Goal: Transaction & Acquisition: Purchase product/service

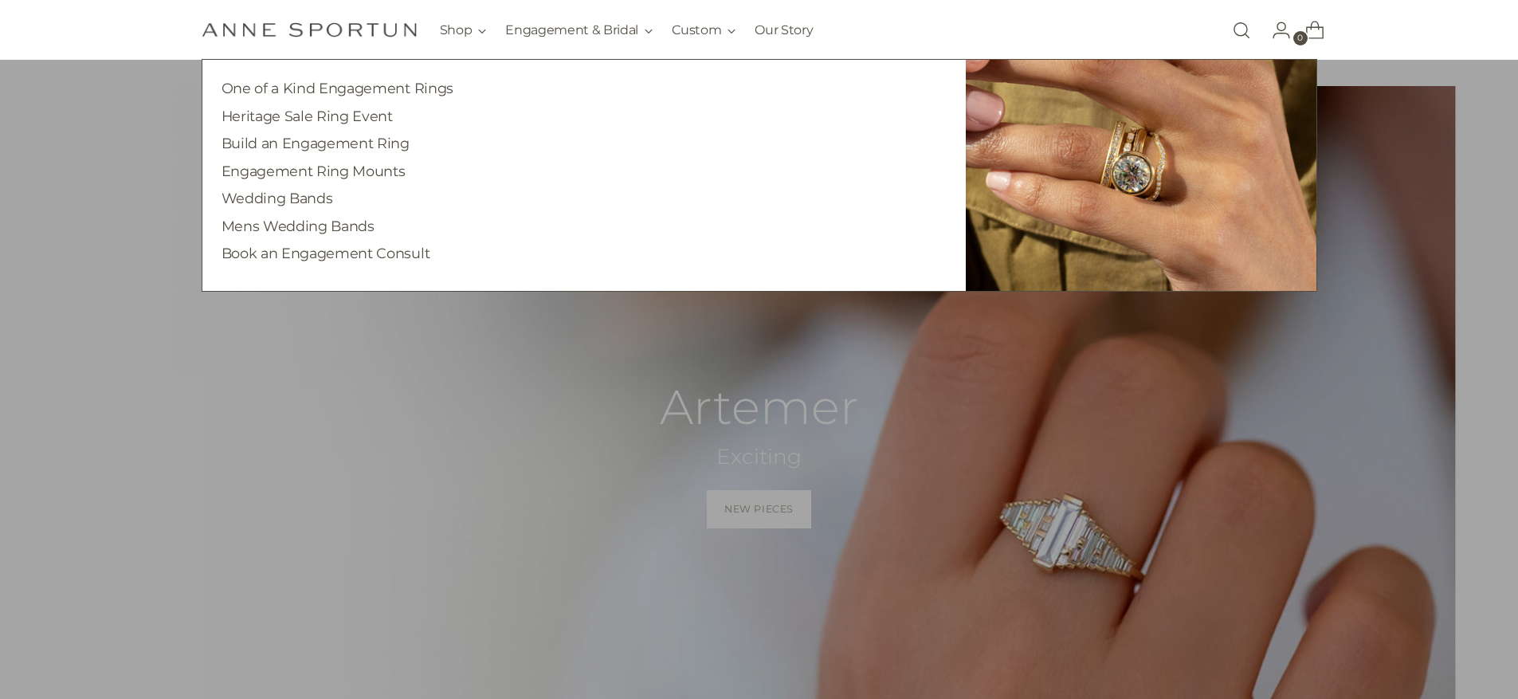
scroll to position [129, 0]
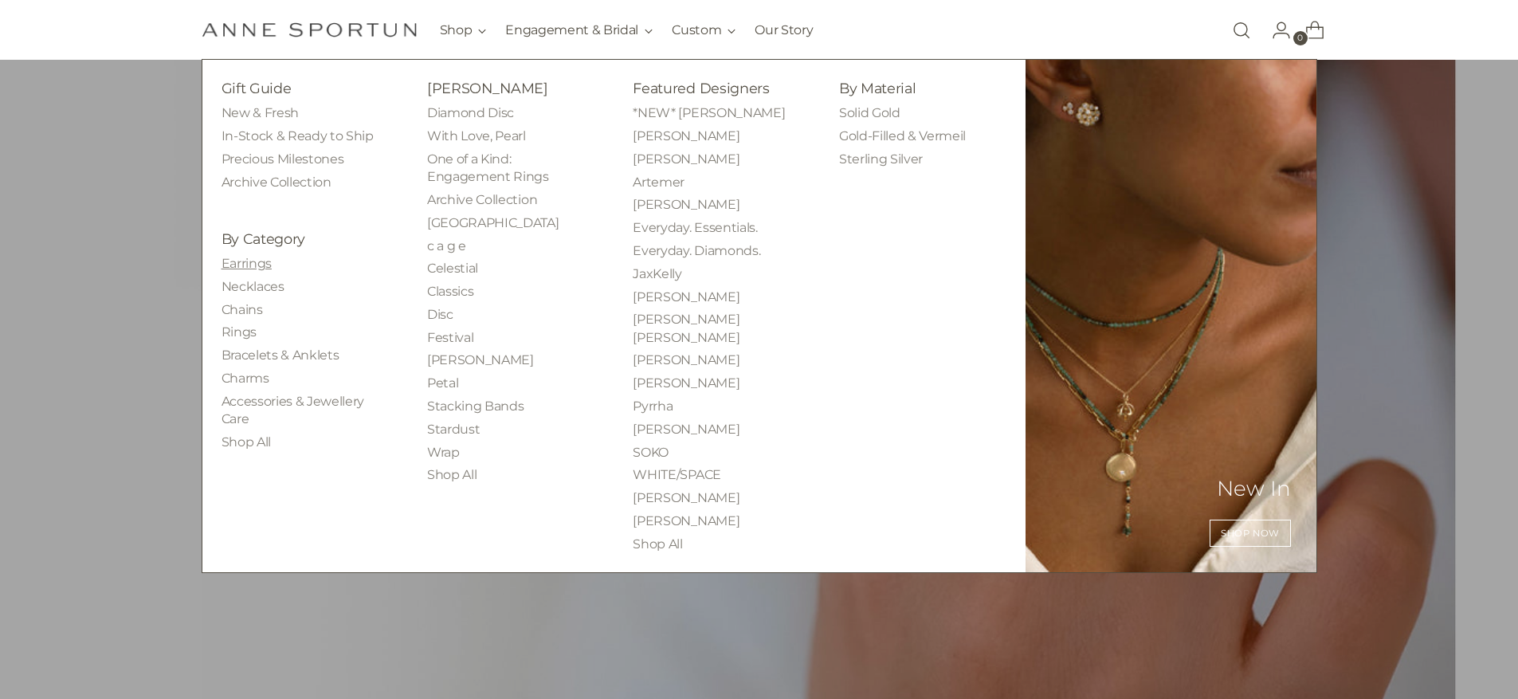
click at [247, 263] on link "Earrings" at bounding box center [246, 263] width 50 height 15
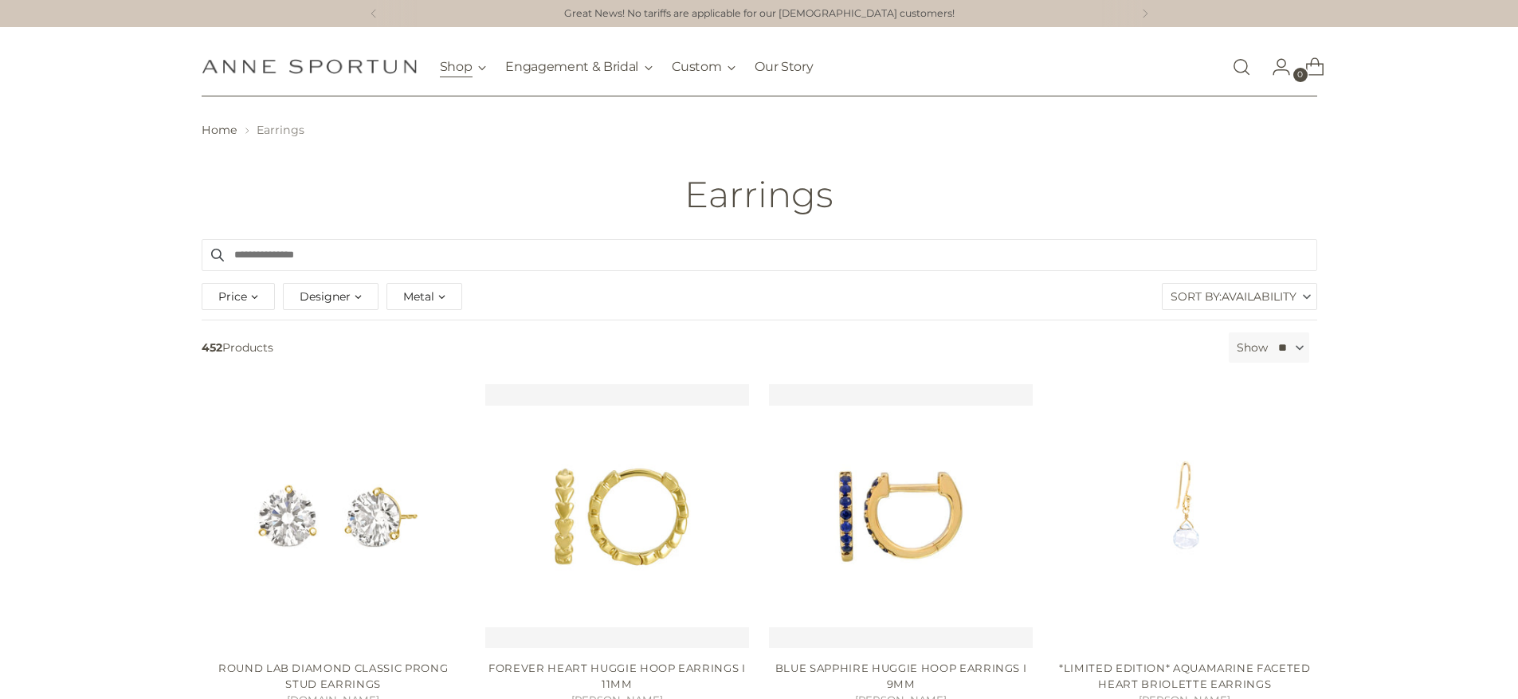
click at [461, 71] on button "Shop" at bounding box center [463, 66] width 47 height 35
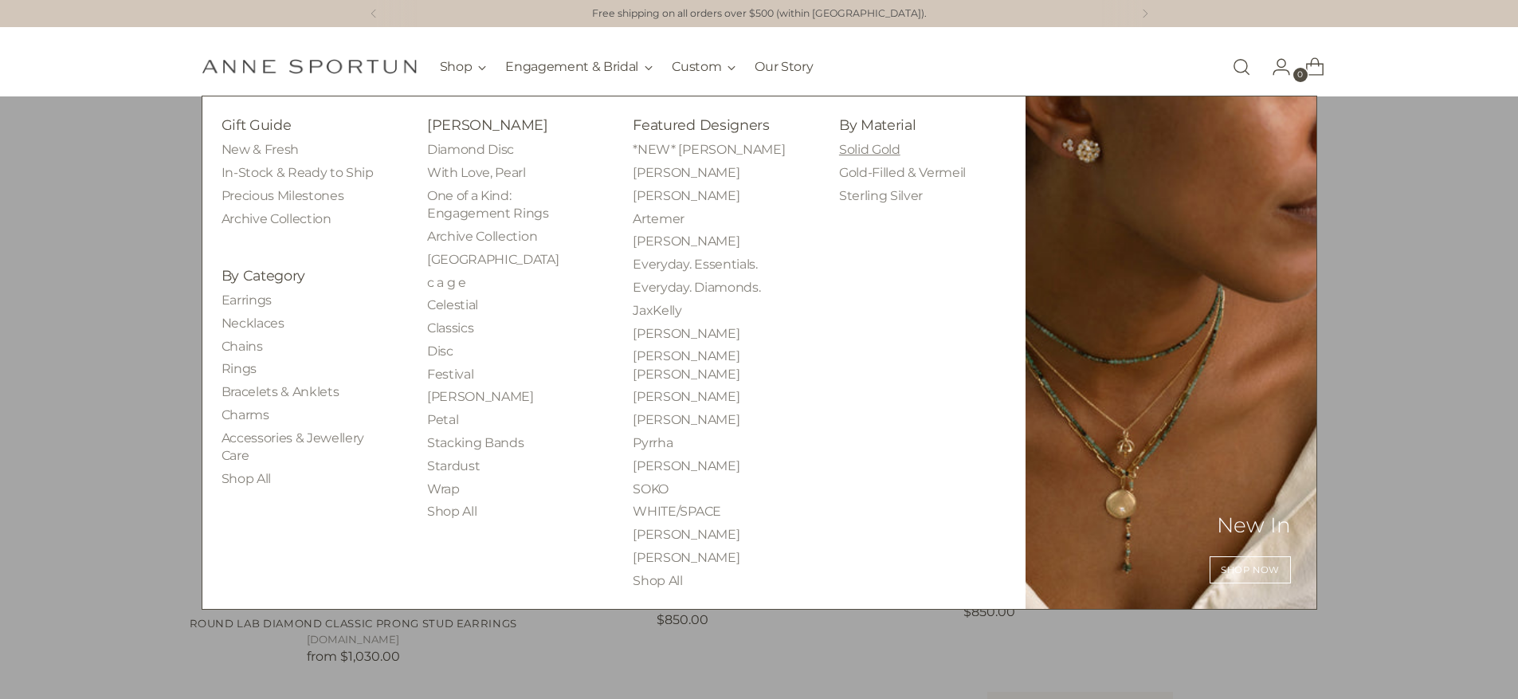
click at [850, 150] on link "Solid Gold" at bounding box center [869, 149] width 61 height 15
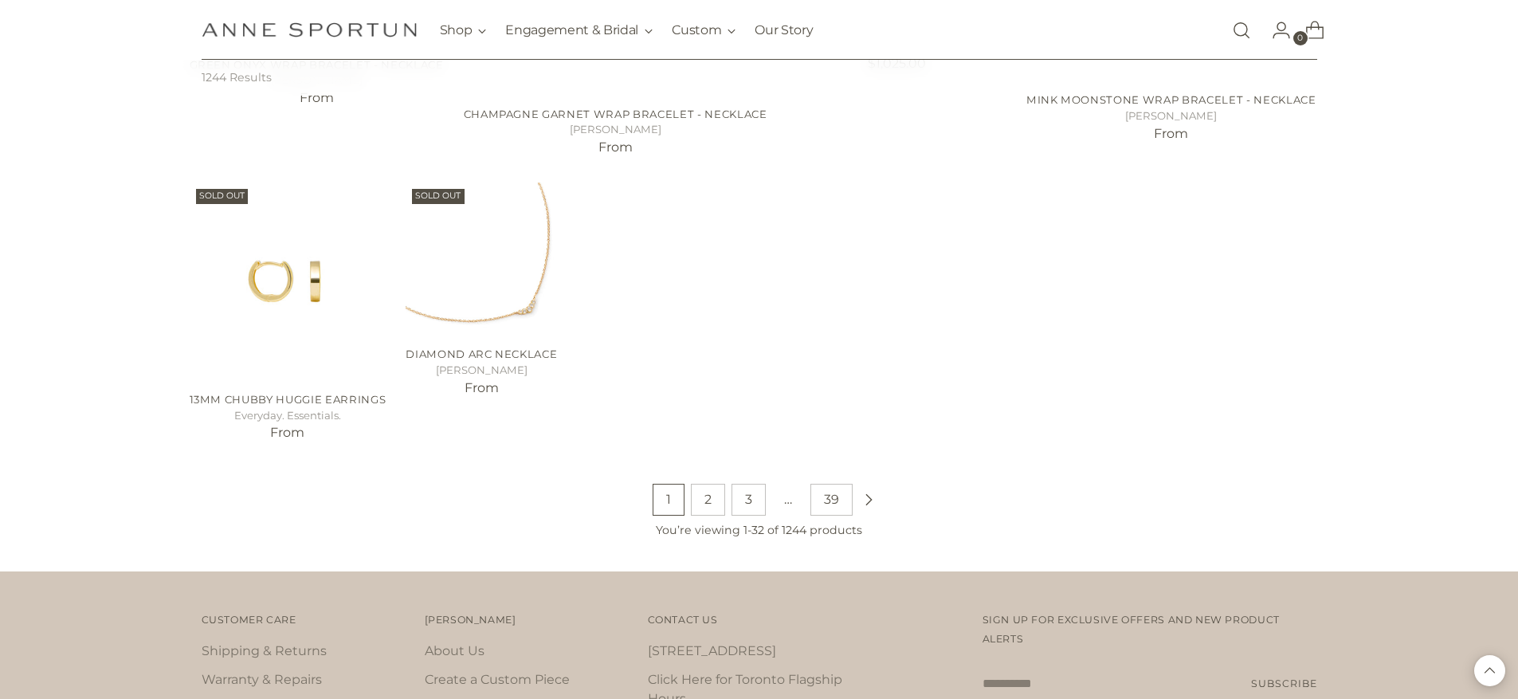
scroll to position [3336, 0]
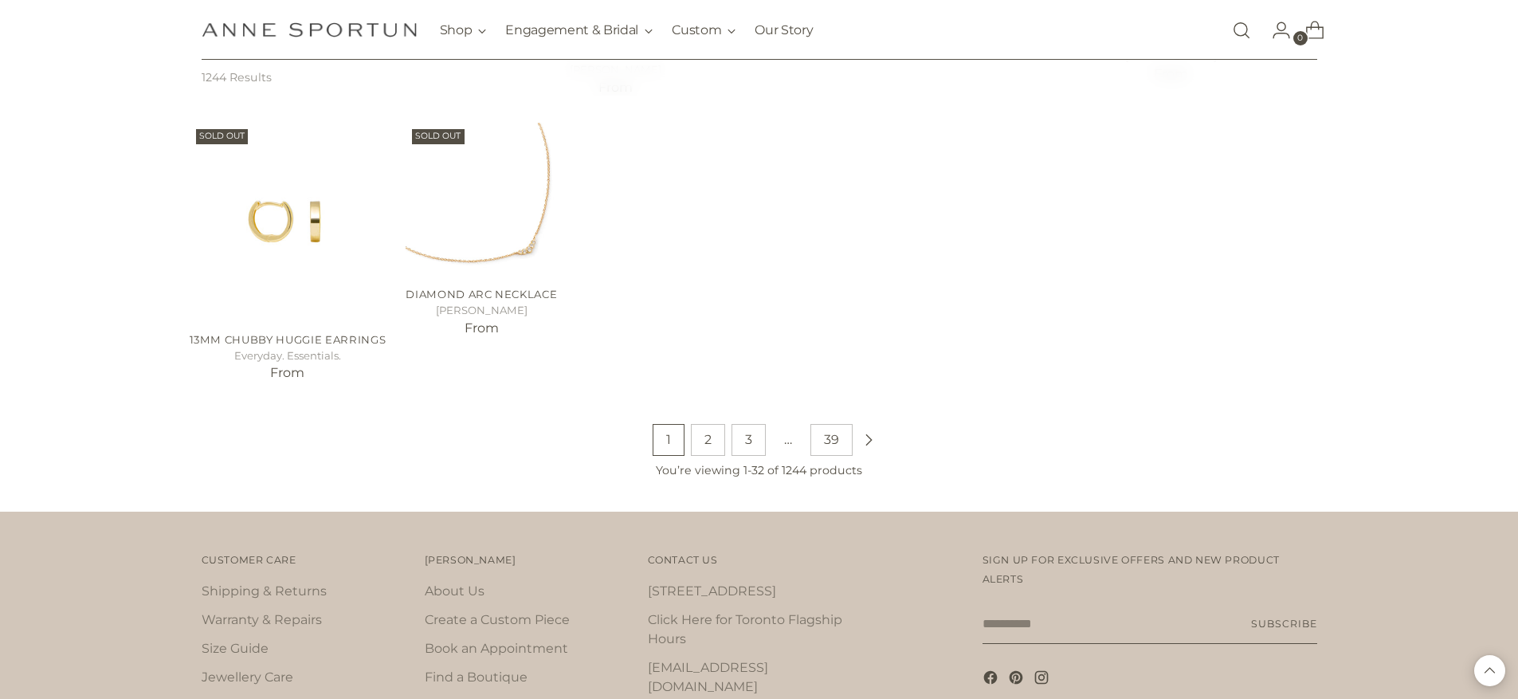
click at [719, 445] on link "2" at bounding box center [708, 440] width 34 height 32
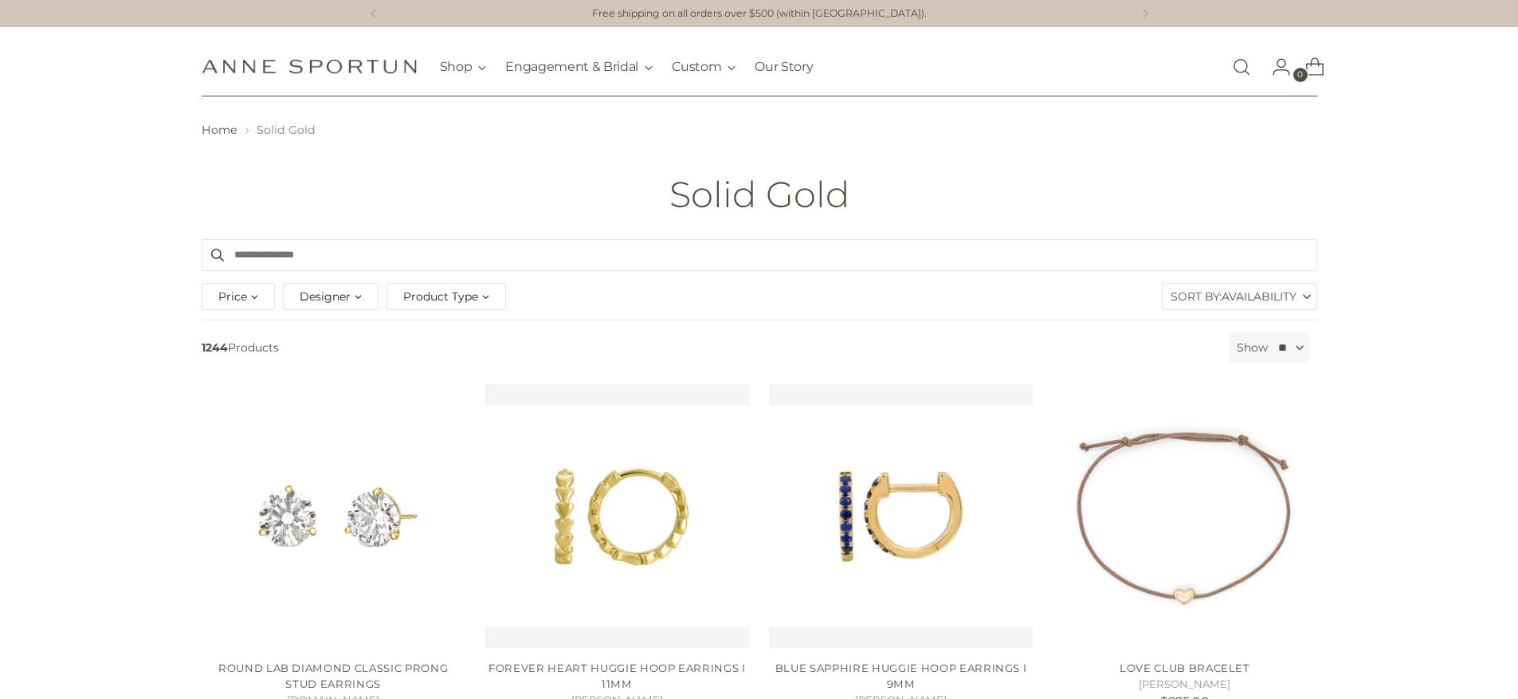
click at [1264, 297] on span "Availability" at bounding box center [1258, 296] width 75 height 25
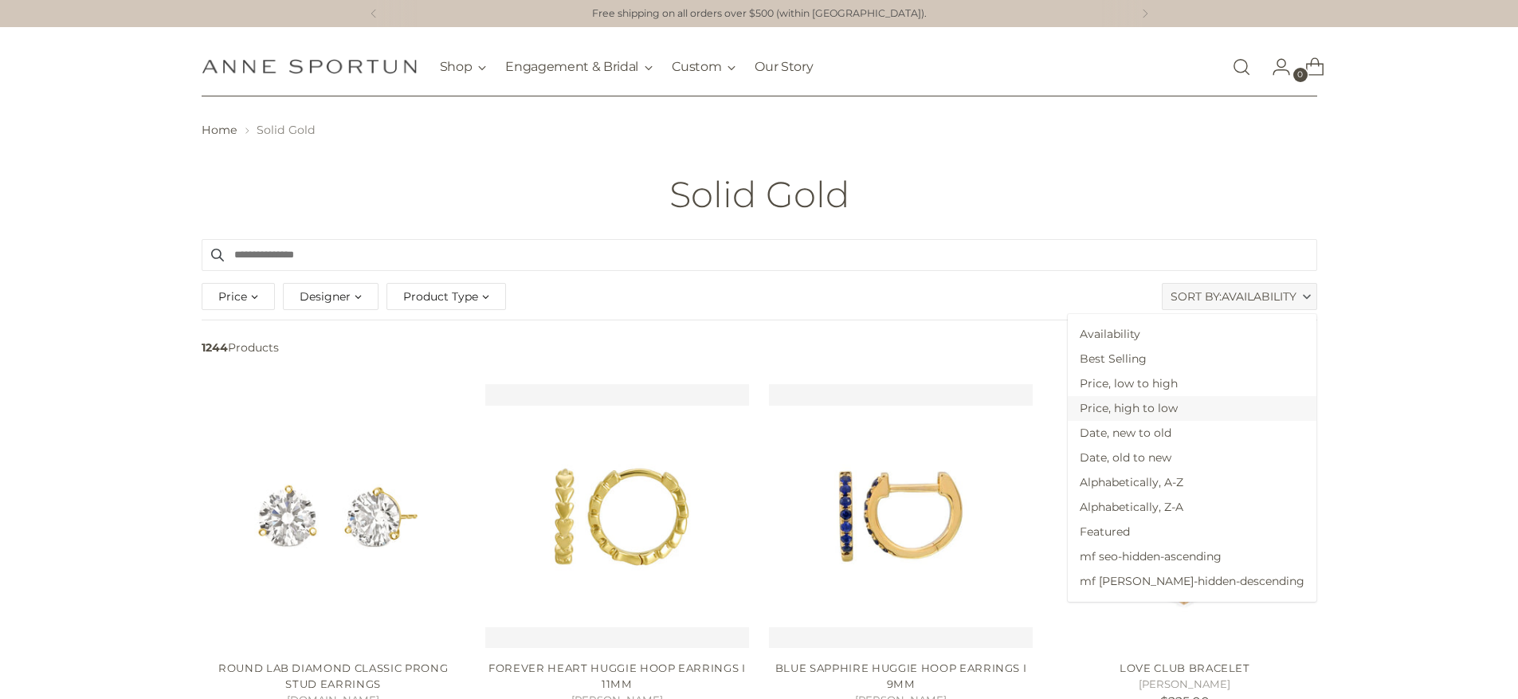
click at [1197, 412] on span "Price, high to low" at bounding box center [1192, 408] width 249 height 25
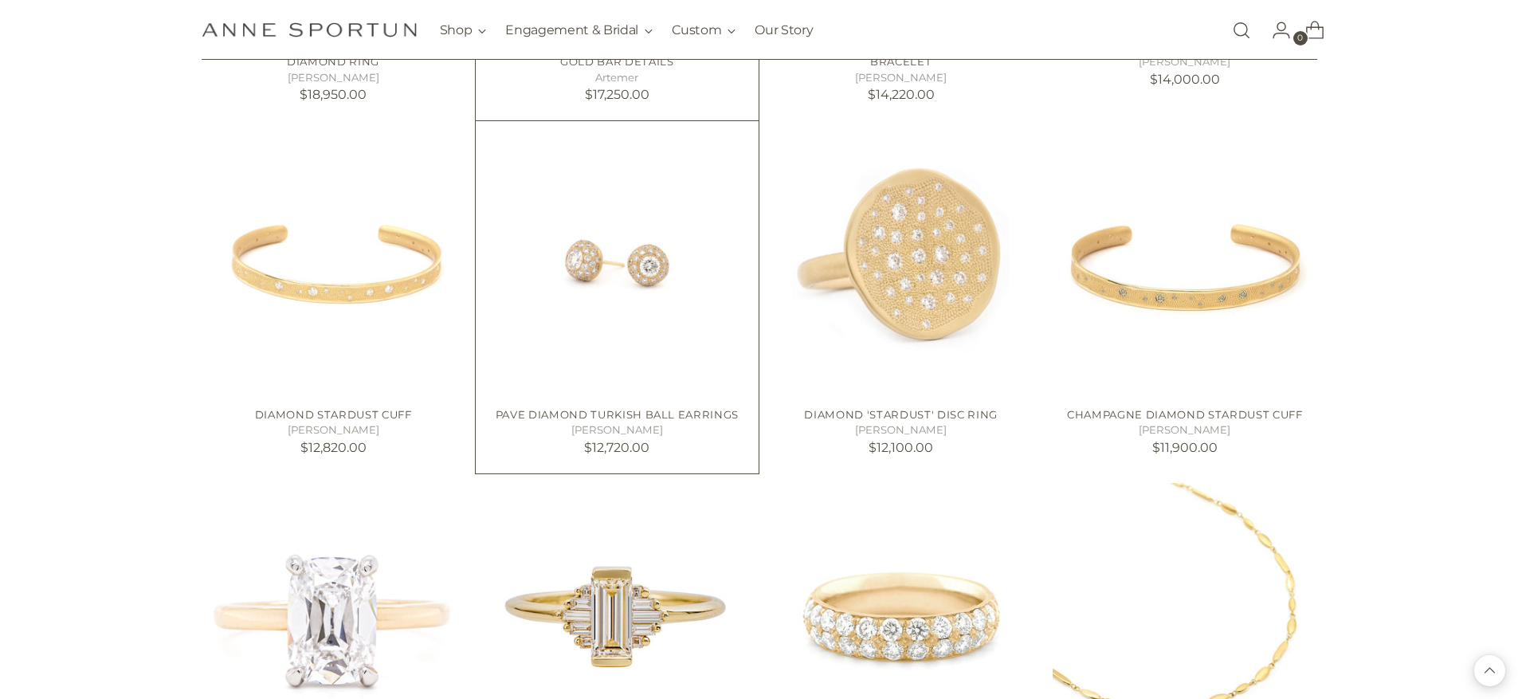
scroll to position [1460, 0]
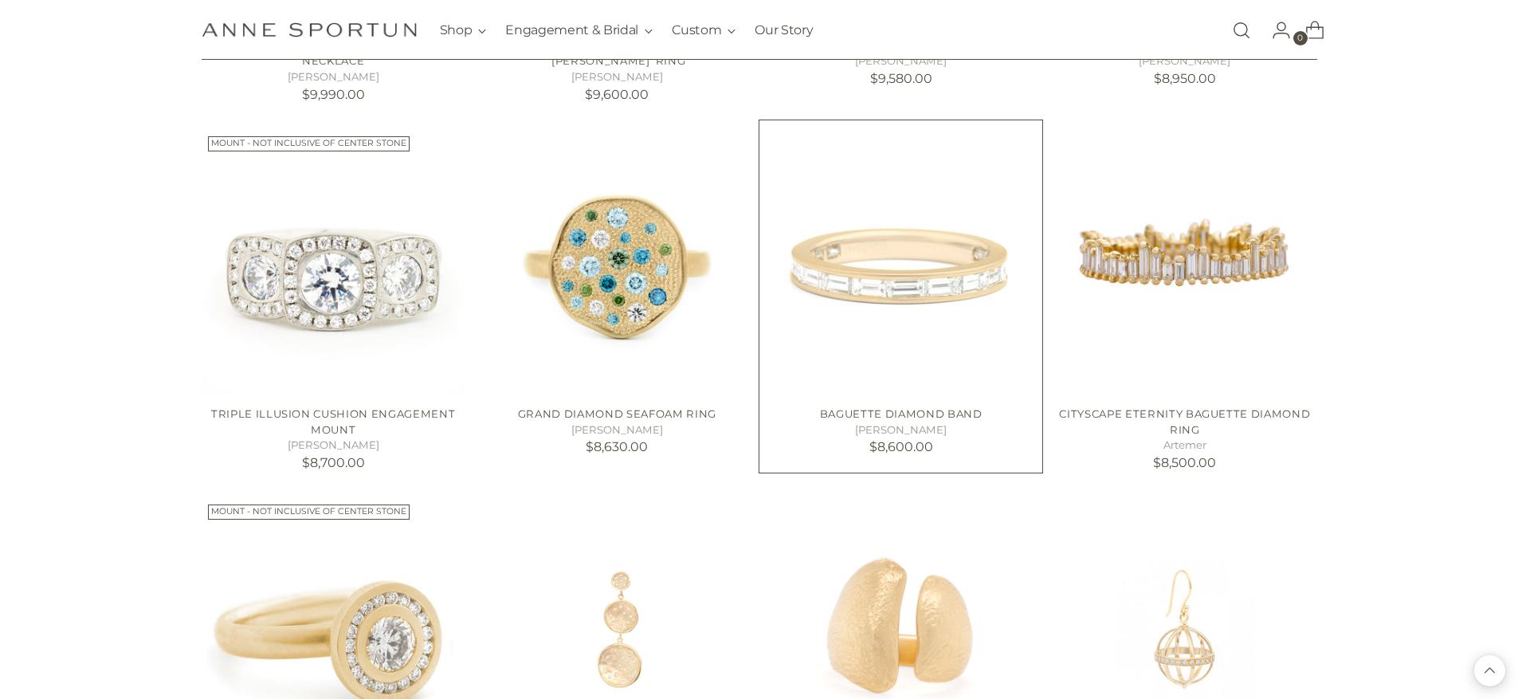
scroll to position [3188, 0]
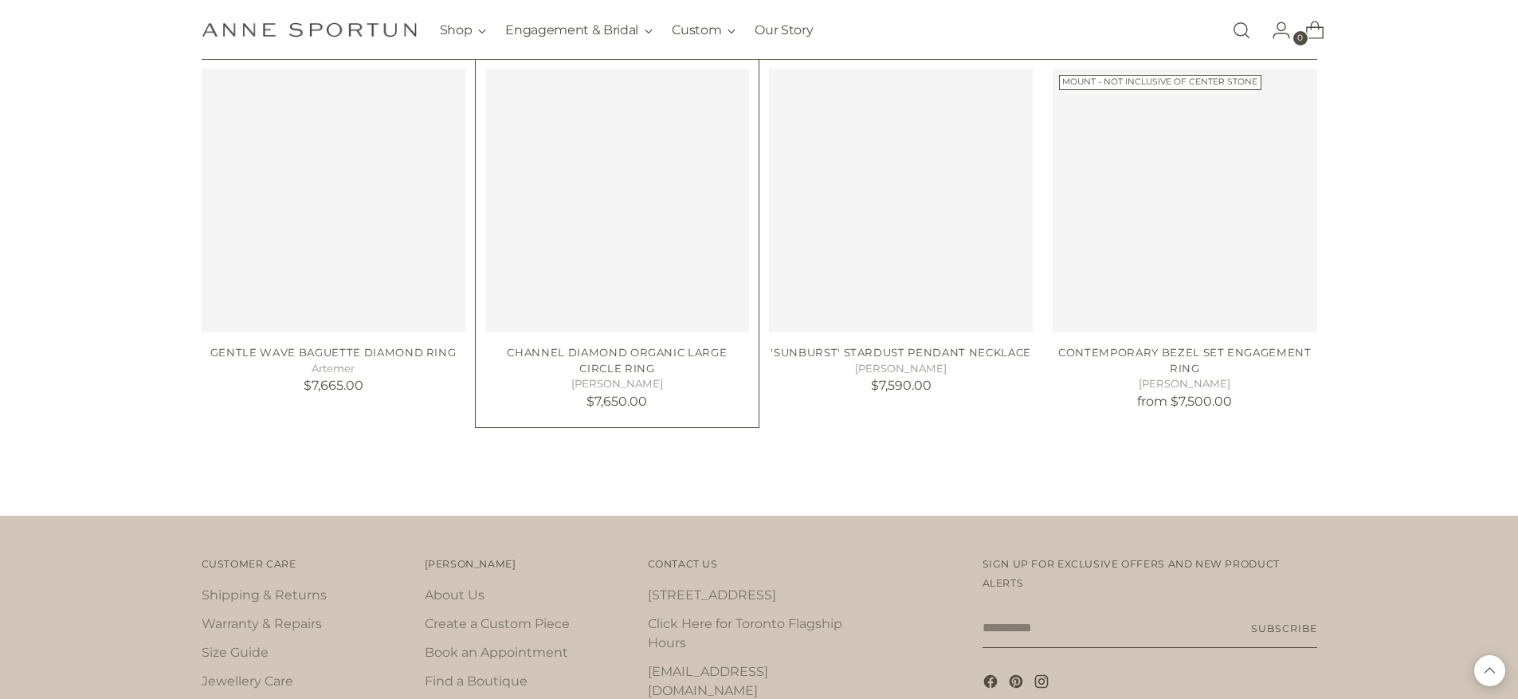
scroll to position [4338, 0]
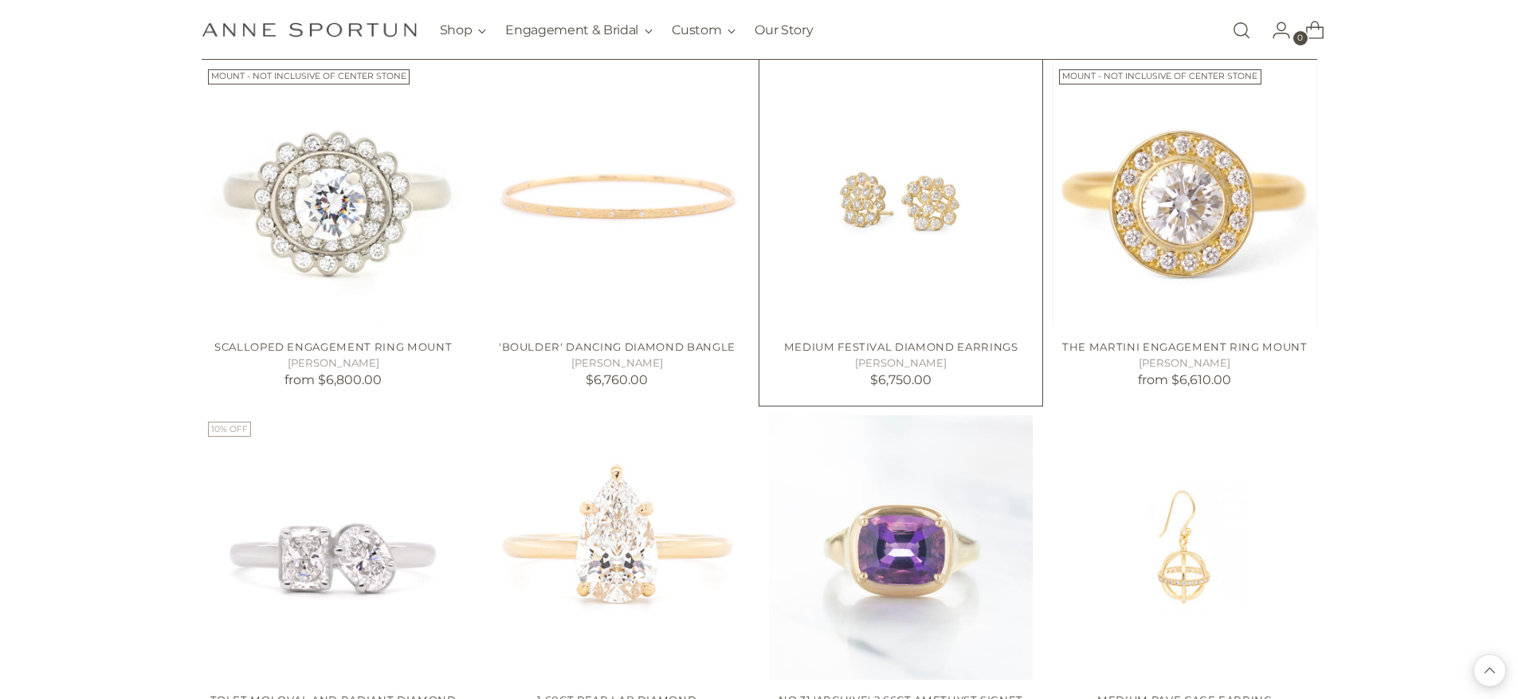
scroll to position [5826, 0]
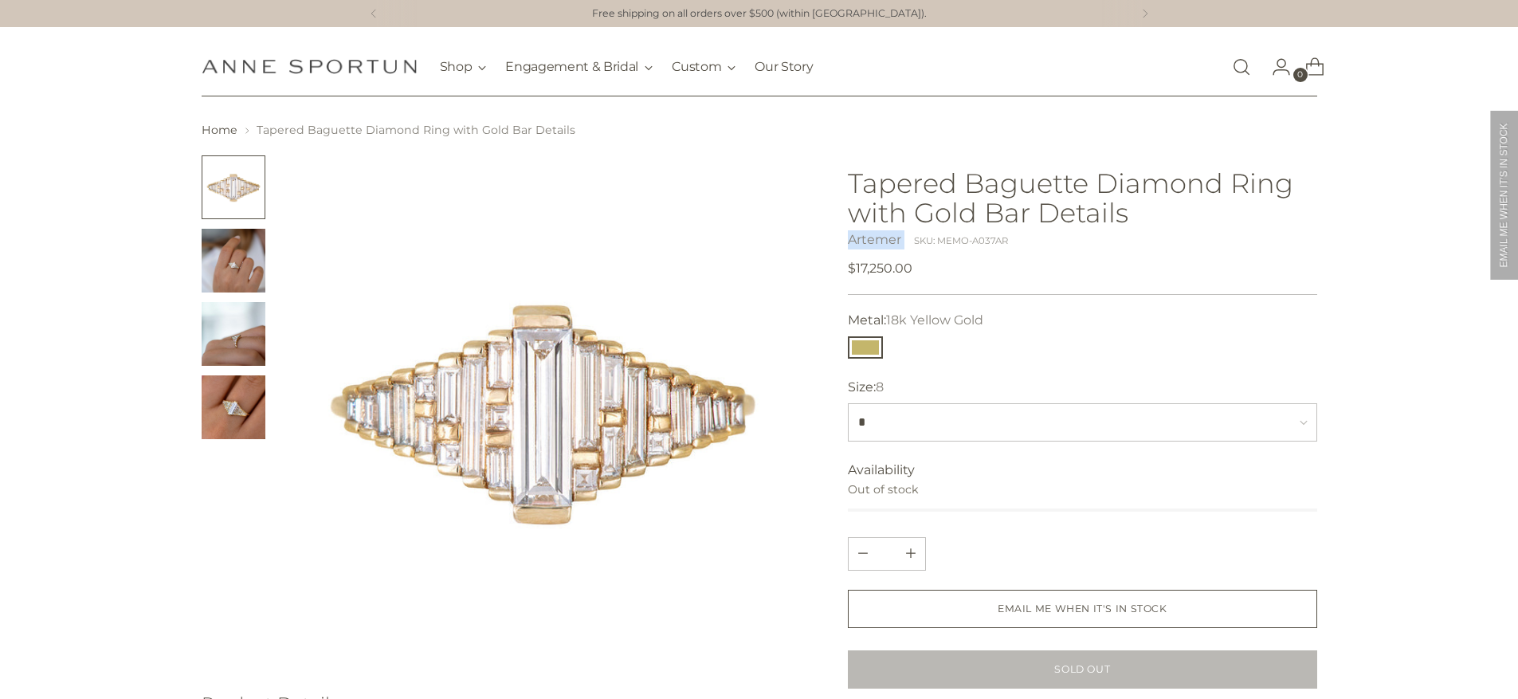
drag, startPoint x: 834, startPoint y: 240, endPoint x: 908, endPoint y: 240, distance: 74.1
click at [908, 241] on div at bounding box center [759, 646] width 1115 height 983
